Goal: Information Seeking & Learning: Learn about a topic

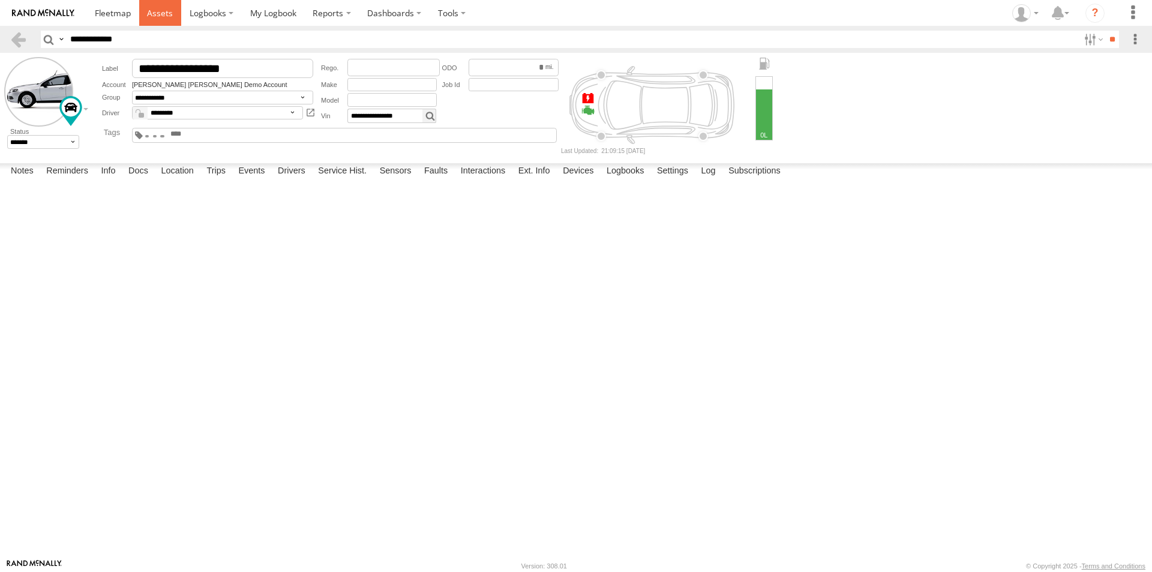
click at [166, 13] on span at bounding box center [160, 12] width 26 height 11
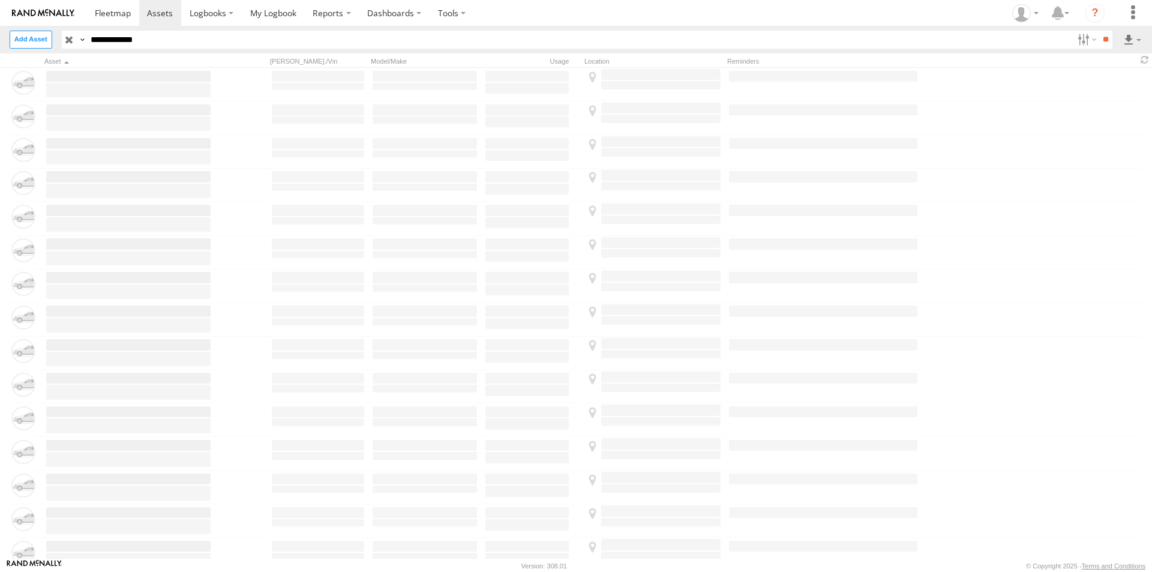
click at [209, 38] on input "**********" at bounding box center [579, 39] width 986 height 17
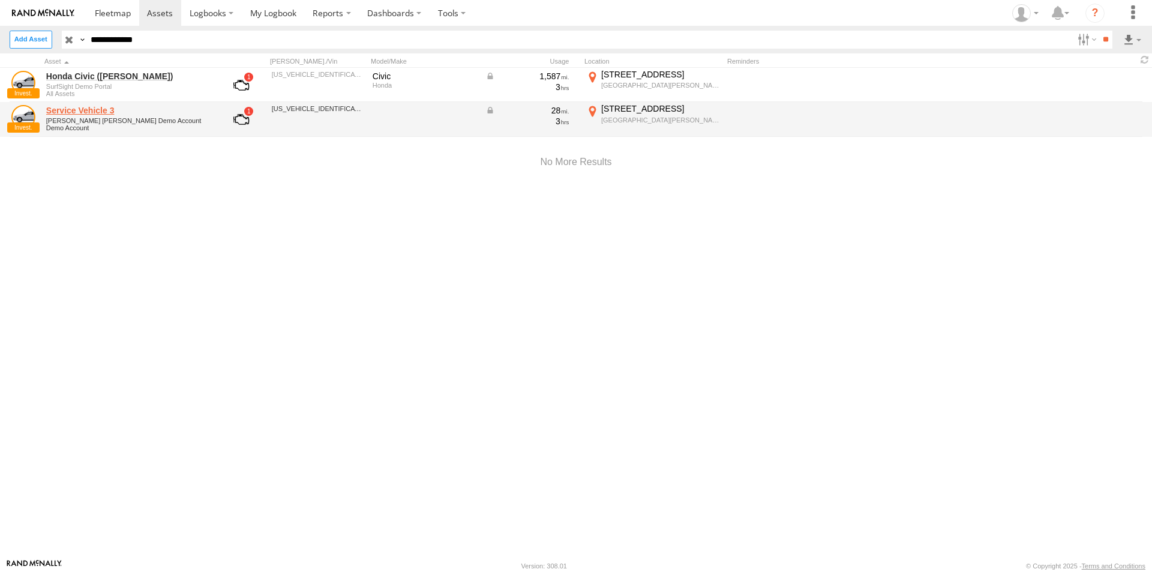
click at [80, 114] on link "Service Vehicle 3" at bounding box center [128, 110] width 164 height 11
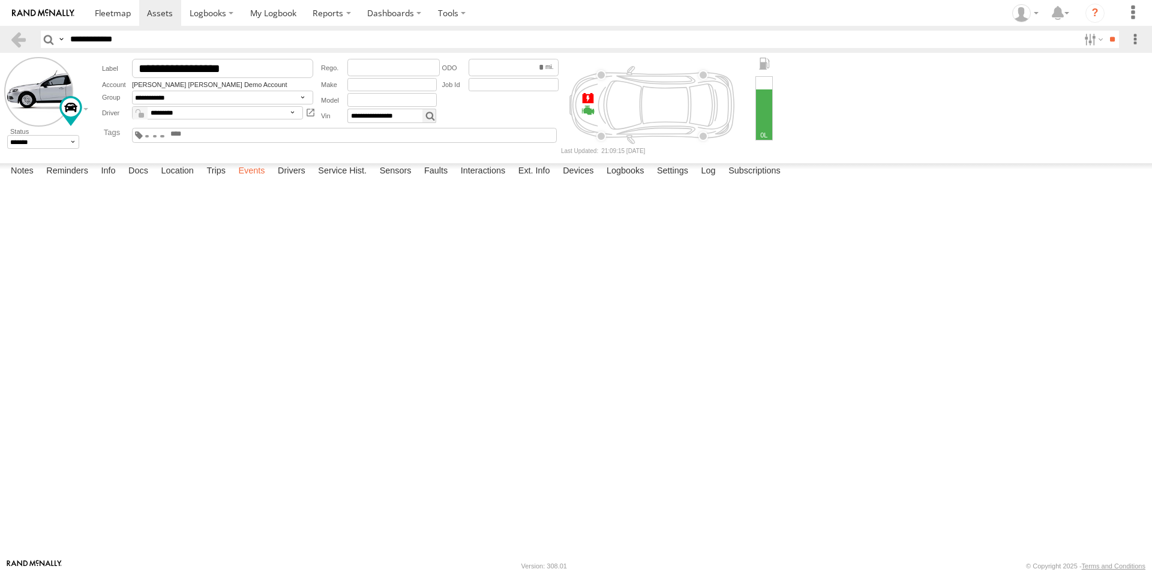
click at [250, 180] on label "Events" at bounding box center [251, 171] width 38 height 17
click at [0, 0] on label "Investigate Device" at bounding box center [0, 0] width 0 height 0
click at [0, 0] on label "×" at bounding box center [0, 0] width 0 height 0
drag, startPoint x: 171, startPoint y: 211, endPoint x: 76, endPoint y: 212, distance: 95.4
click at [0, 0] on div "23:15:18 [DATE] Investigate Device" at bounding box center [0, 0] width 0 height 0
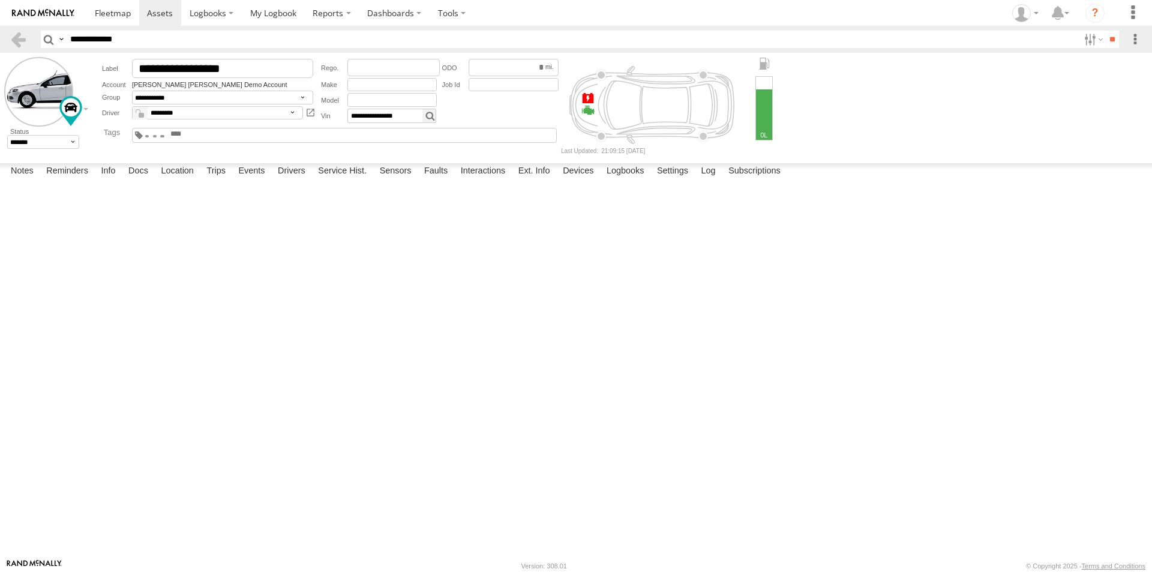
copy label "Investigate Device"
click at [0, 0] on div "05:15:20 [DATE] Review Device" at bounding box center [0, 0] width 0 height 0
drag, startPoint x: 170, startPoint y: 43, endPoint x: 107, endPoint y: 38, distance: 63.1
click at [107, 38] on input "**********" at bounding box center [571, 39] width 1013 height 17
click at [293, 180] on label "Drivers" at bounding box center [292, 171] width 40 height 17
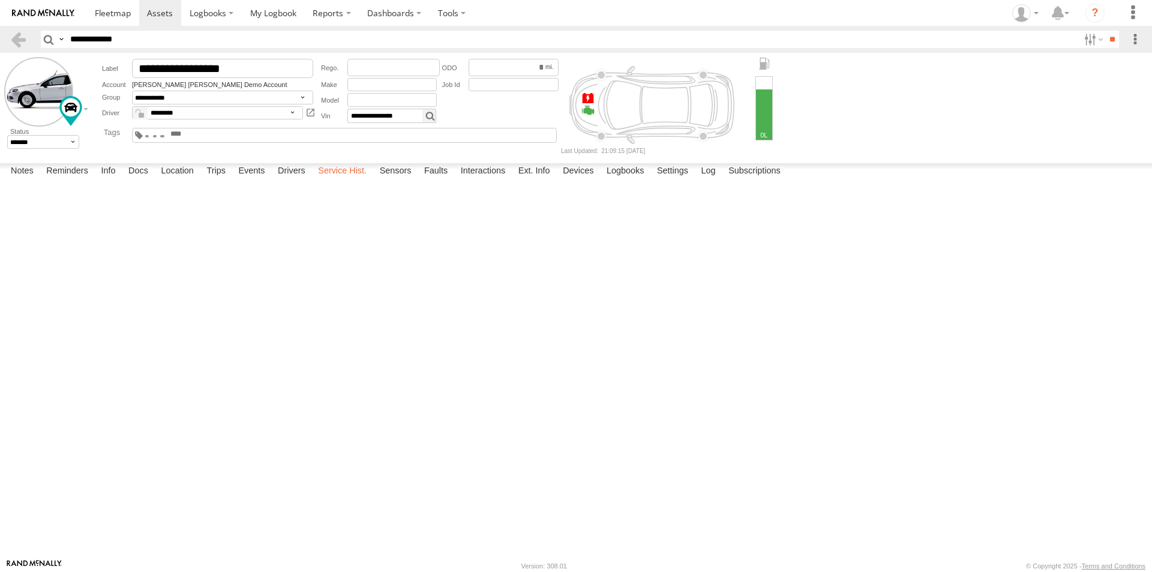
click at [333, 180] on label "Service Hist." at bounding box center [342, 171] width 61 height 17
click at [403, 180] on label "Sensors" at bounding box center [396, 171] width 44 height 17
click at [446, 180] on label "Faults" at bounding box center [435, 171] width 35 height 17
click at [475, 180] on label "Interactions" at bounding box center [483, 171] width 57 height 17
click at [542, 180] on label "Ext. Info" at bounding box center [534, 171] width 44 height 17
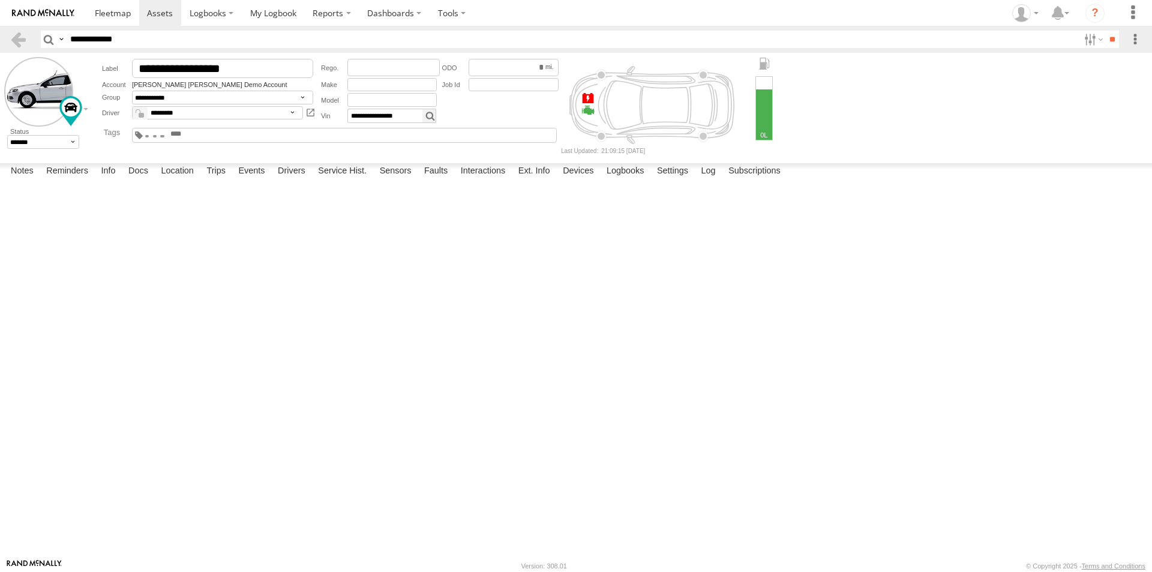
scroll to position [1731, 0]
click at [590, 180] on label "Devices" at bounding box center [578, 171] width 43 height 17
click at [640, 180] on label "Logbooks" at bounding box center [626, 171] width 50 height 17
click at [680, 180] on label "Settings" at bounding box center [672, 171] width 43 height 17
click at [719, 180] on label "Log" at bounding box center [708, 171] width 26 height 17
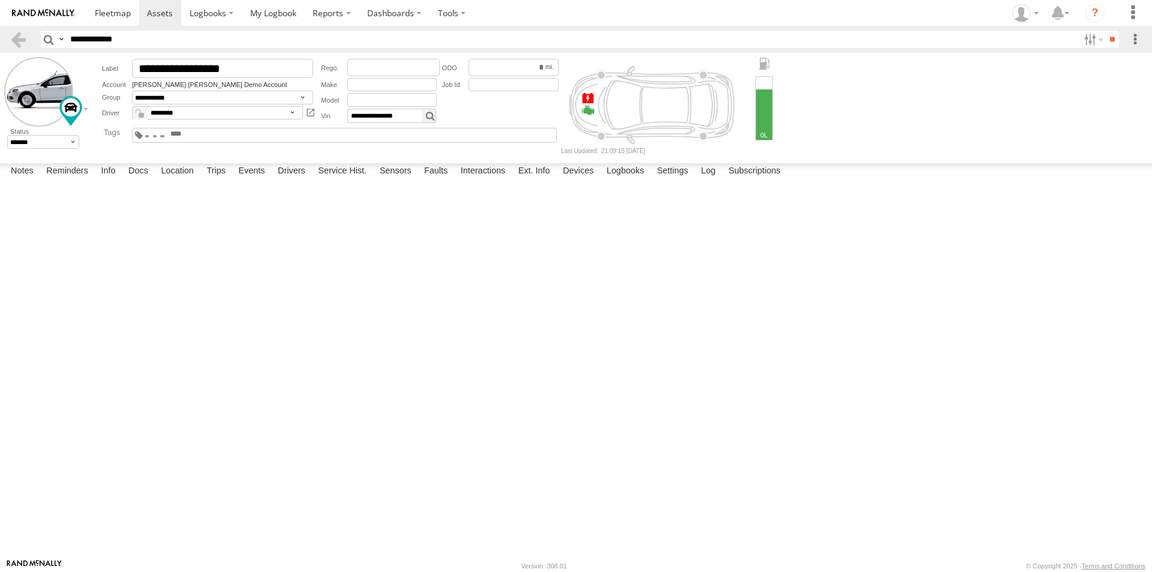
scroll to position [12362, 0]
click at [767, 180] on label "Subscriptions" at bounding box center [754, 171] width 64 height 17
click at [253, 180] on label "Events" at bounding box center [251, 171] width 38 height 17
